Goal: Transaction & Acquisition: Download file/media

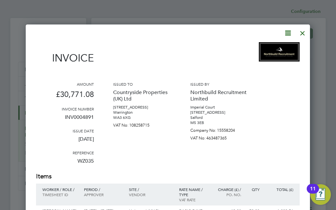
click at [302, 33] on div at bounding box center [303, 32] width 12 height 12
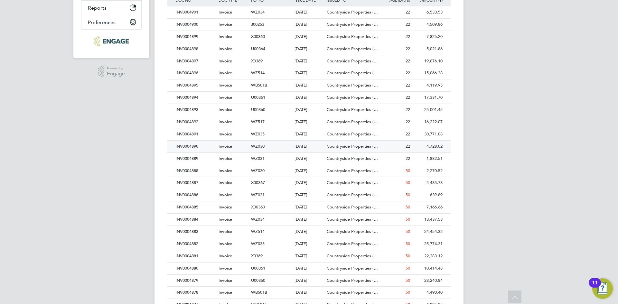
click at [336, 148] on div "22" at bounding box center [395, 147] width 32 height 12
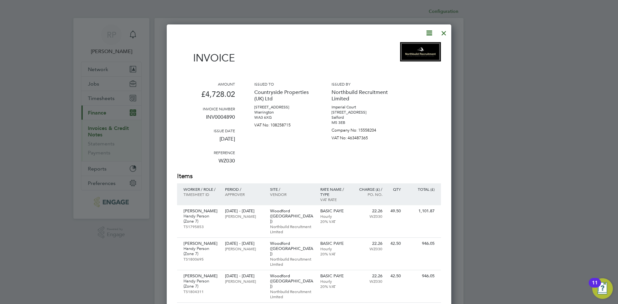
click at [336, 32] on icon at bounding box center [429, 33] width 8 height 8
click at [336, 48] on li "Download Invoice" at bounding box center [409, 48] width 44 height 9
click at [336, 34] on div at bounding box center [444, 32] width 12 height 12
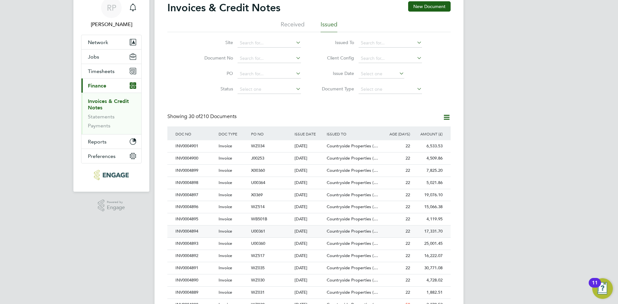
scroll to position [129, 0]
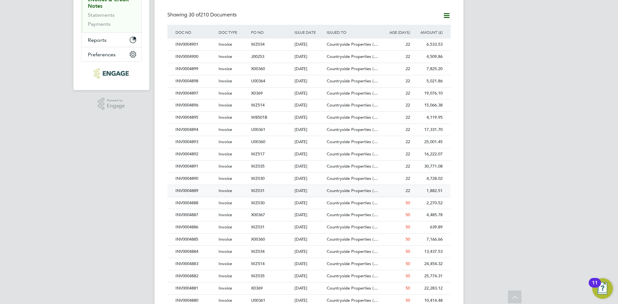
click at [188, 190] on div "INV0004889" at bounding box center [195, 191] width 43 height 12
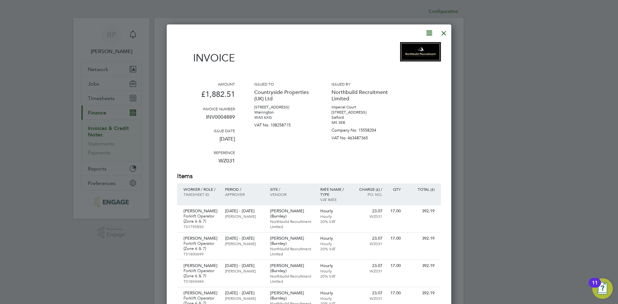
click at [336, 31] on icon at bounding box center [429, 33] width 8 height 8
click at [336, 46] on li "Download Invoice" at bounding box center [409, 48] width 44 height 9
click at [336, 34] on div at bounding box center [444, 32] width 12 height 12
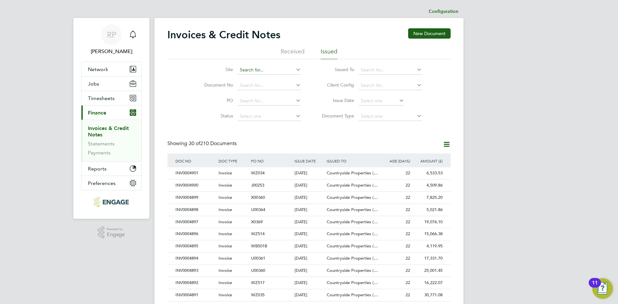
click at [239, 68] on input at bounding box center [268, 70] width 63 height 9
click at [260, 83] on li "Spec tra Park" at bounding box center [269, 79] width 64 height 9
type input "[GEOGRAPHIC_DATA]"
click at [217, 174] on div "INV0004893" at bounding box center [195, 173] width 43 height 12
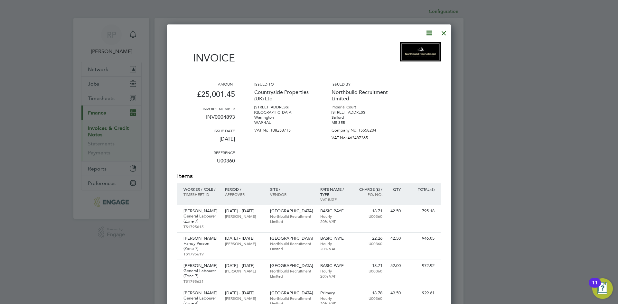
click at [336, 32] on div at bounding box center [444, 32] width 12 height 12
